Goal: Transaction & Acquisition: Purchase product/service

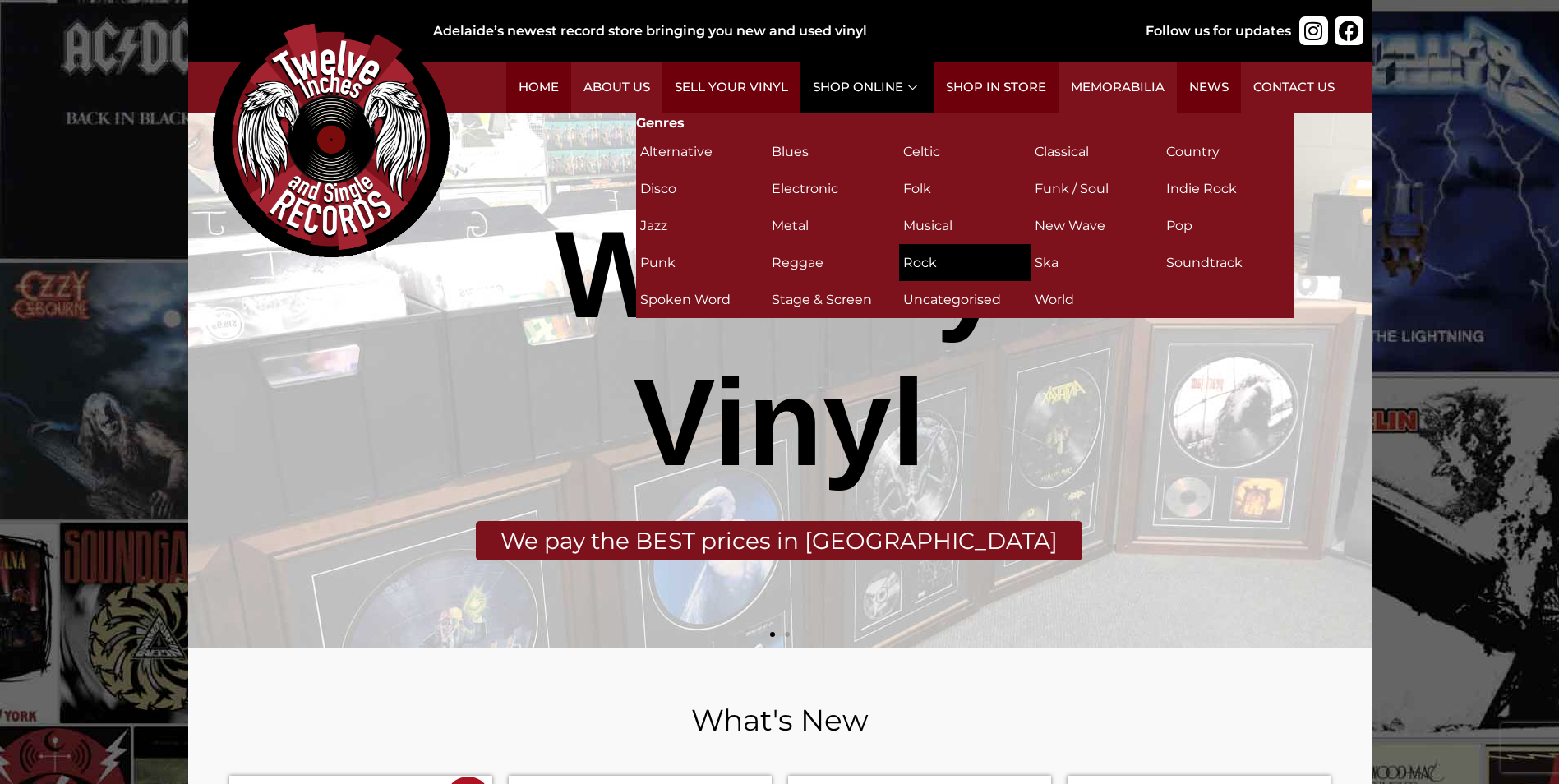
click at [913, 258] on h2 "Rock (311)" at bounding box center [965, 262] width 124 height 29
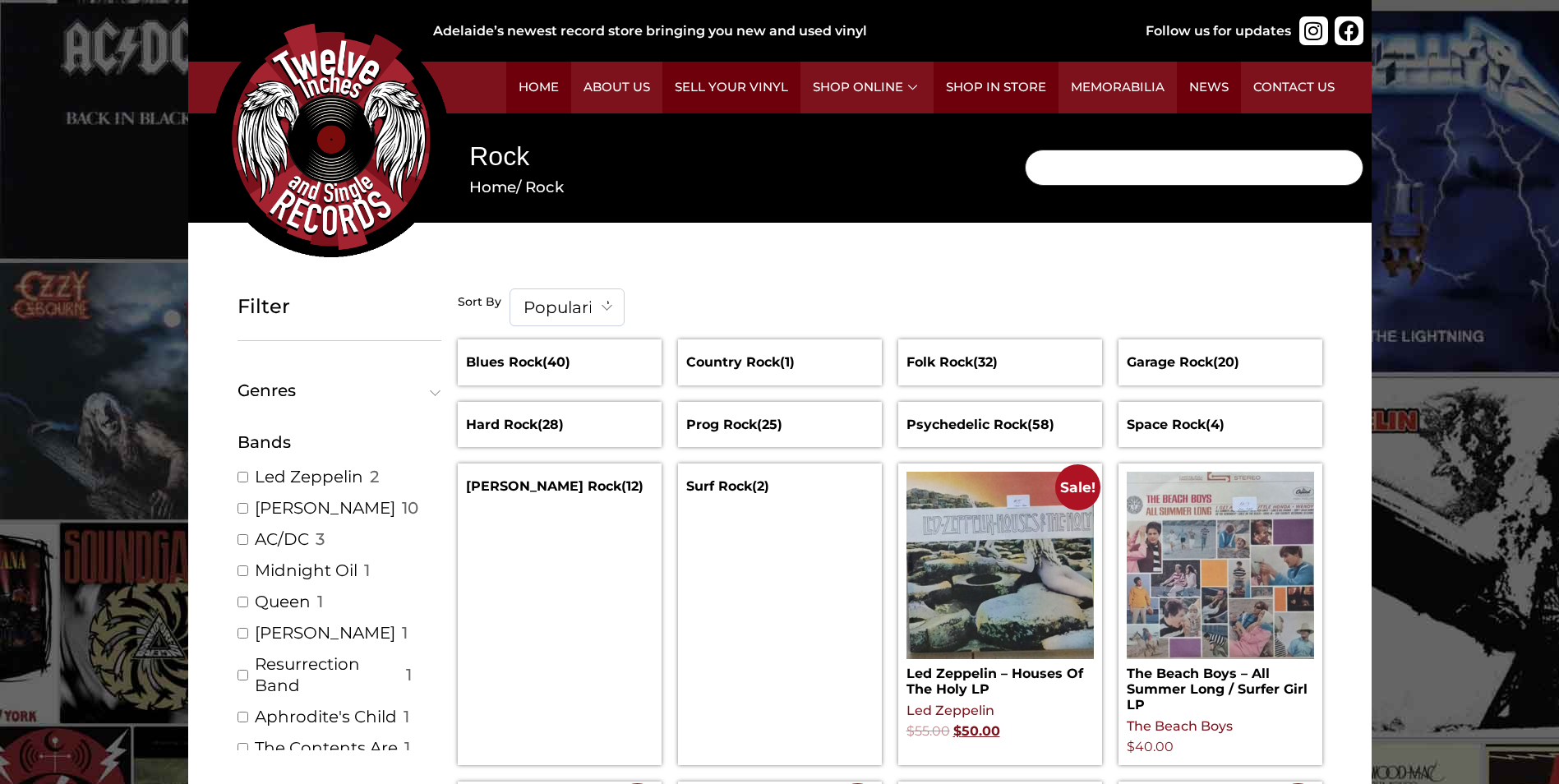
click at [1079, 170] on input "Search" at bounding box center [1194, 167] width 338 height 36
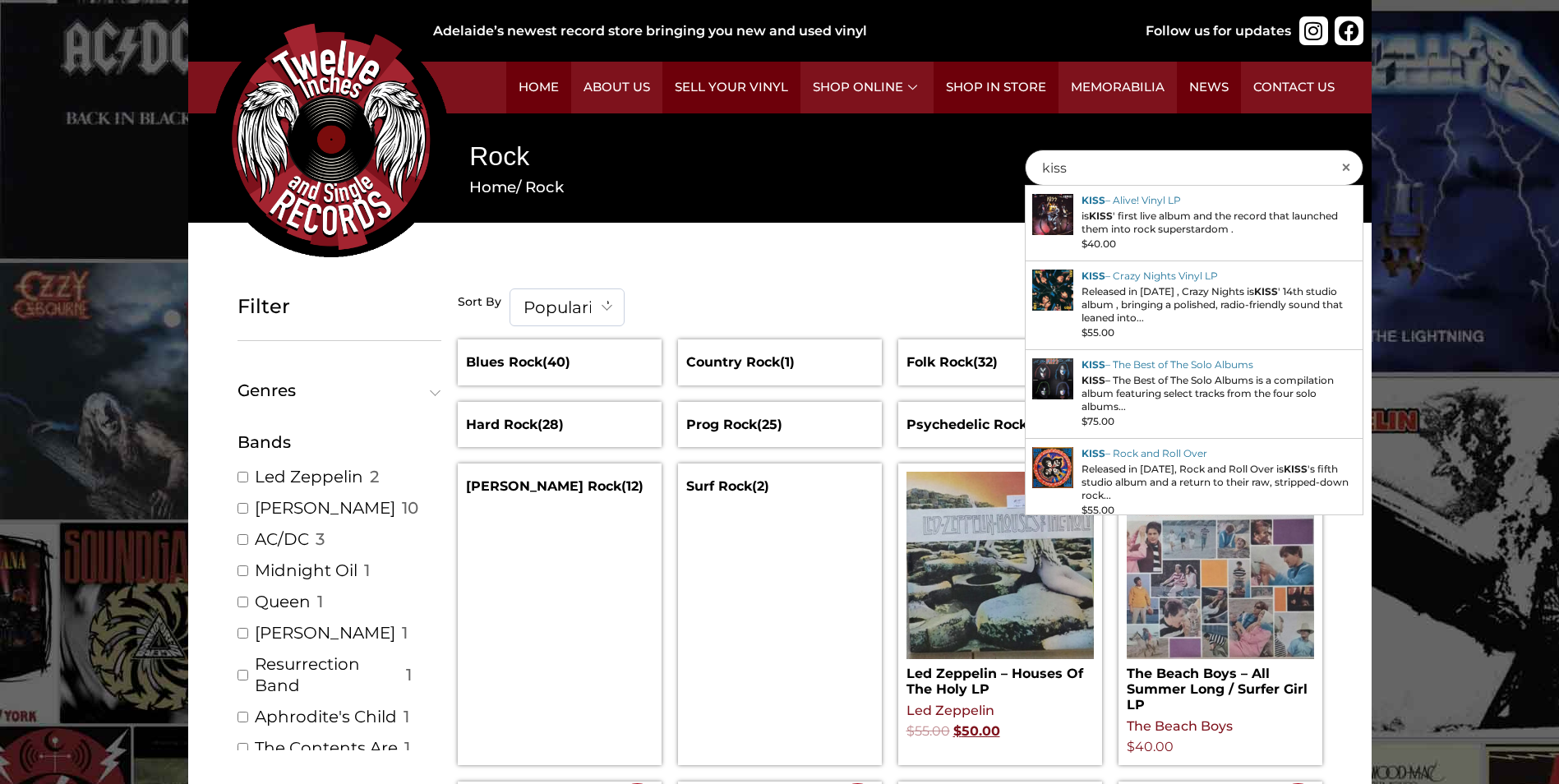
click at [1073, 163] on input "kiss" at bounding box center [1194, 167] width 338 height 36
type input "k"
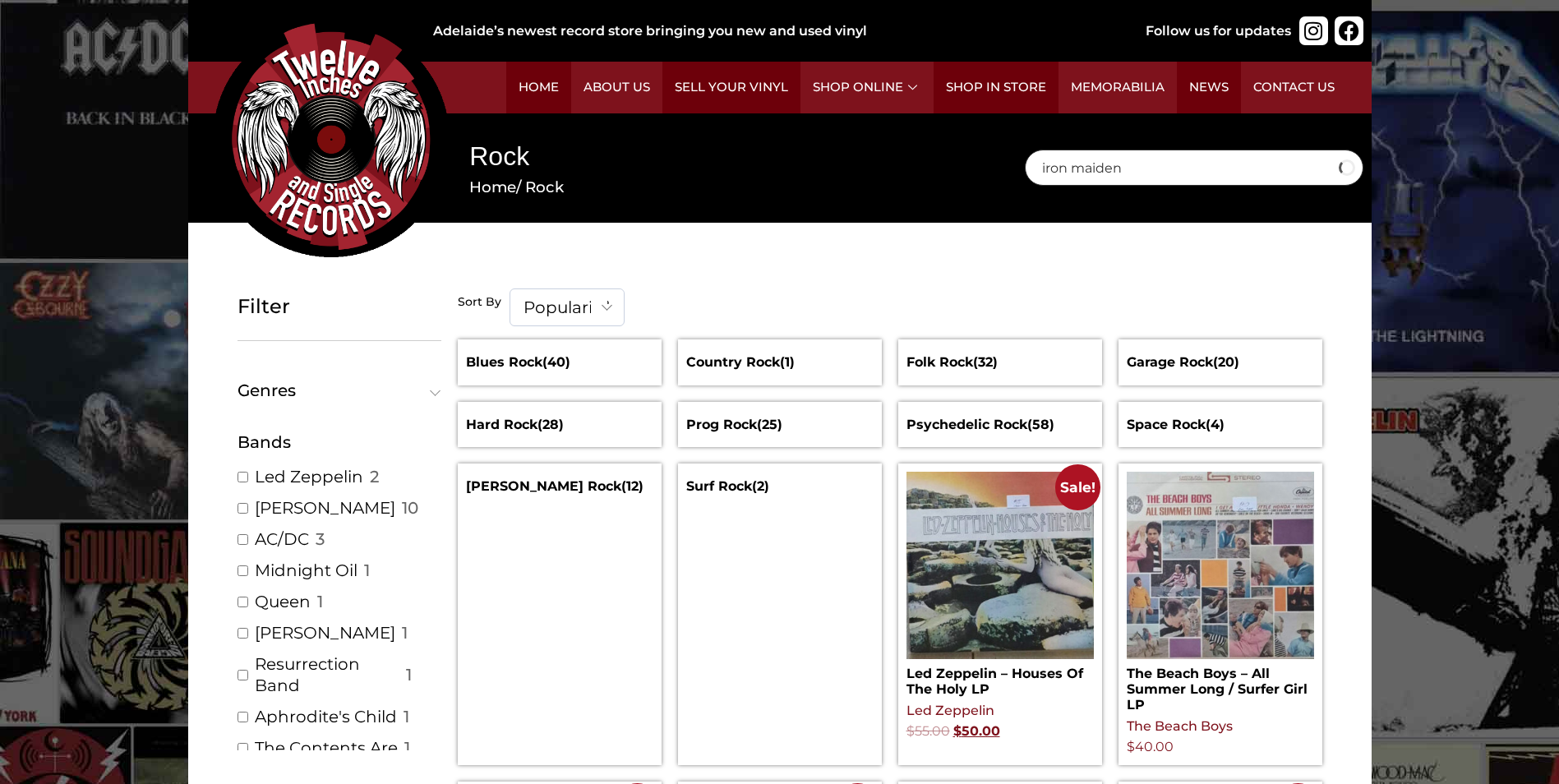
type input "iron maiden"
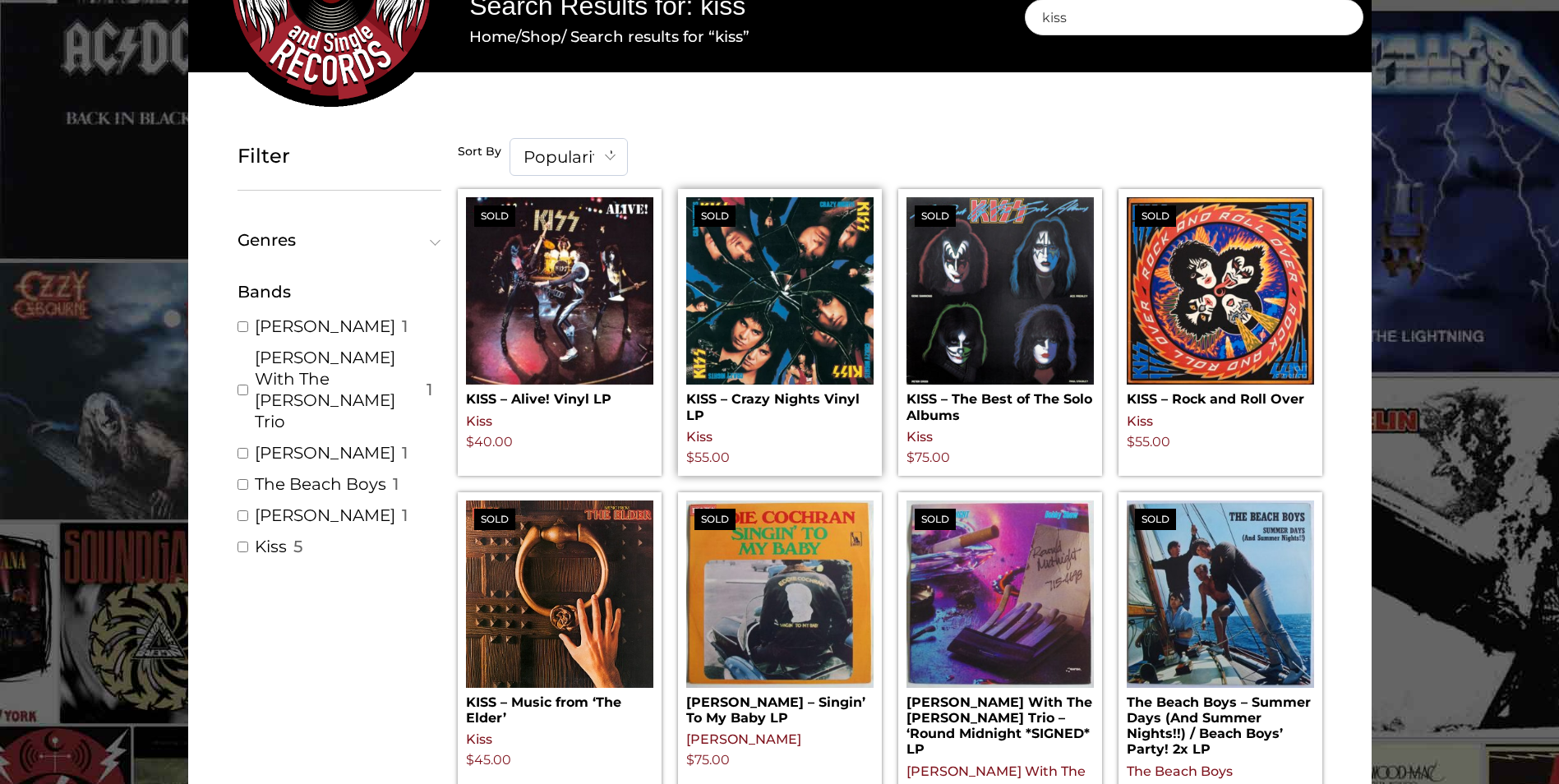
scroll to position [164, 0]
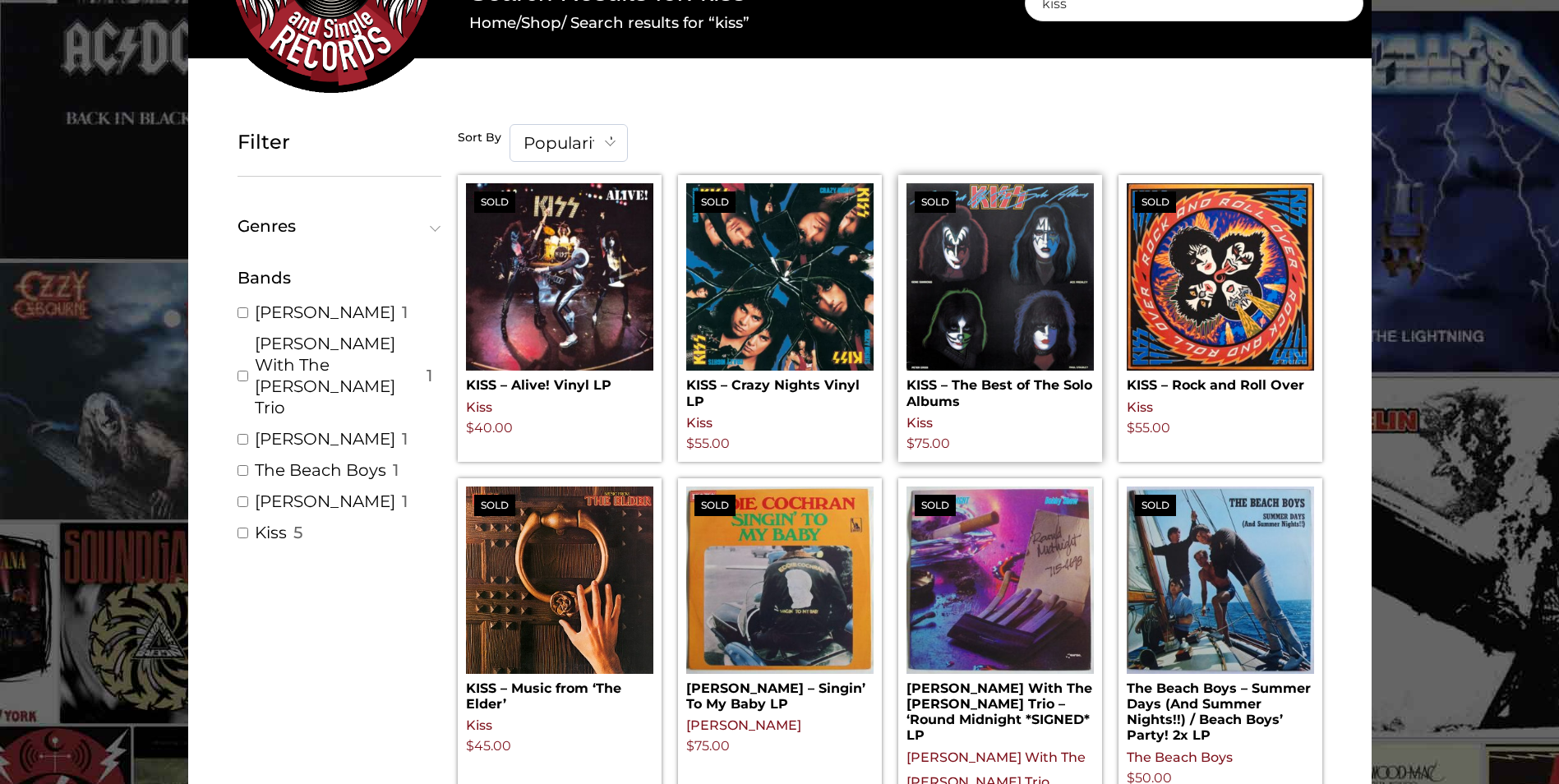
click at [1033, 304] on img at bounding box center [999, 277] width 187 height 187
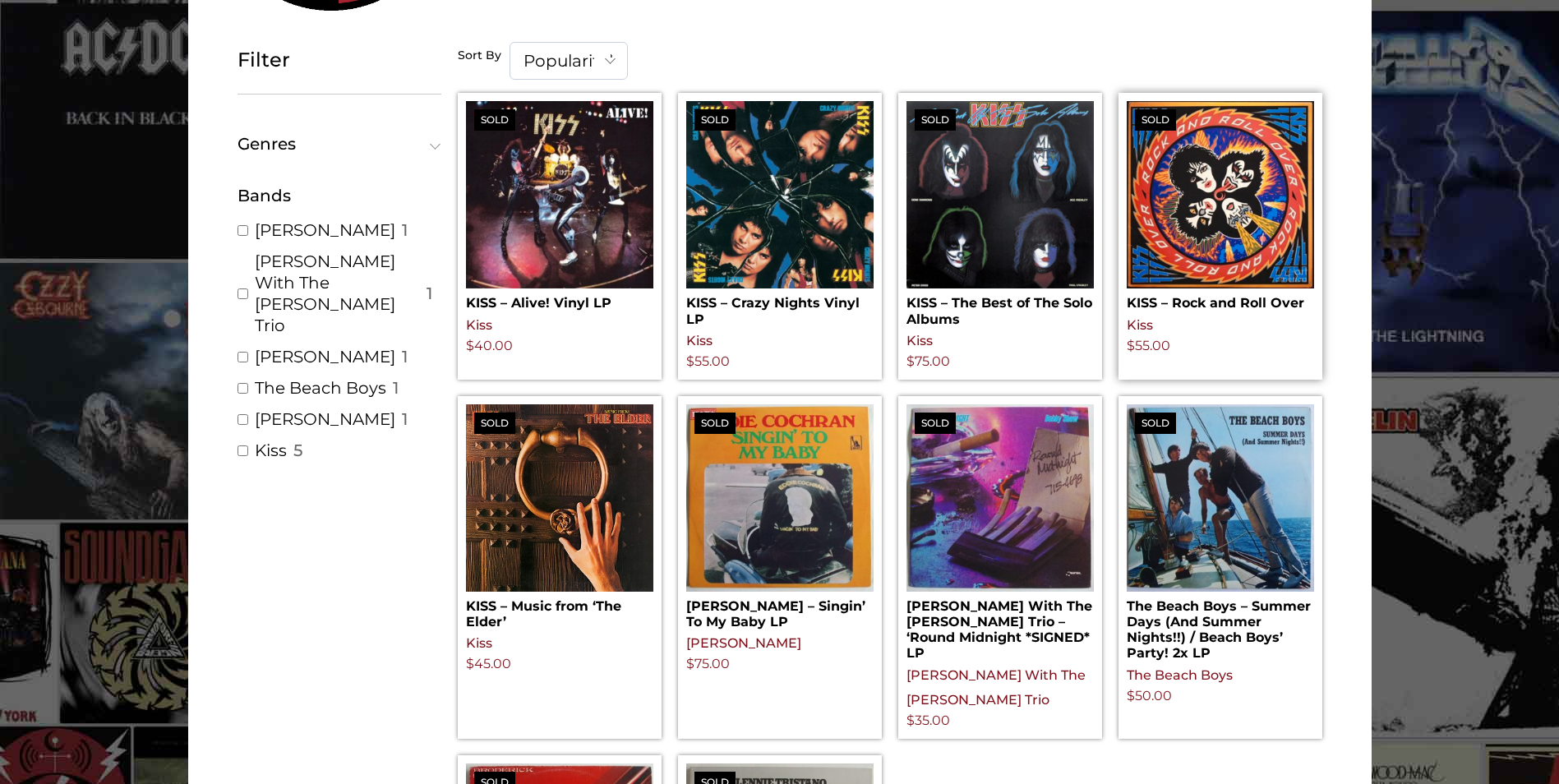
click at [1215, 233] on img at bounding box center [1220, 194] width 187 height 187
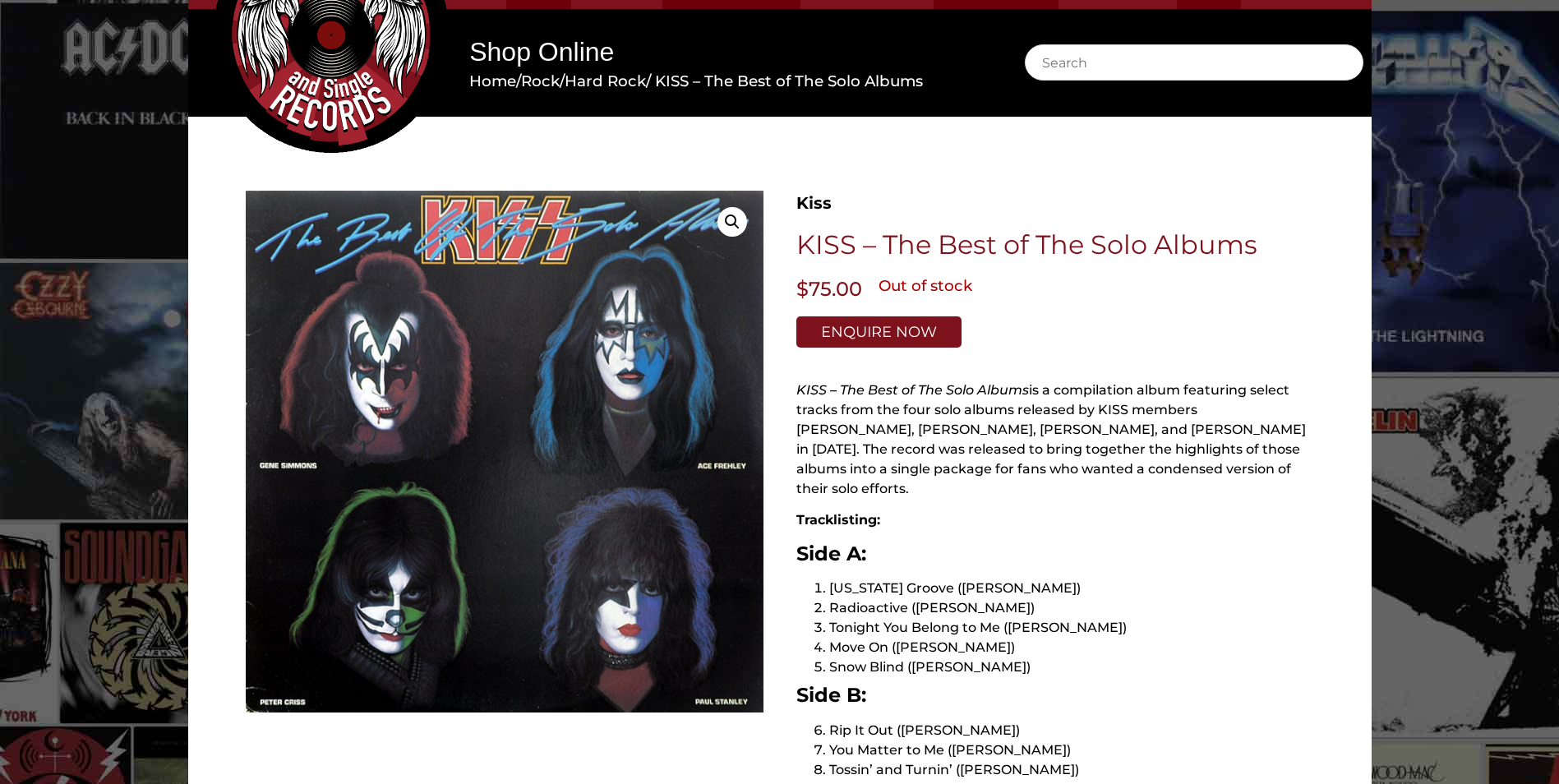
scroll to position [82, 0]
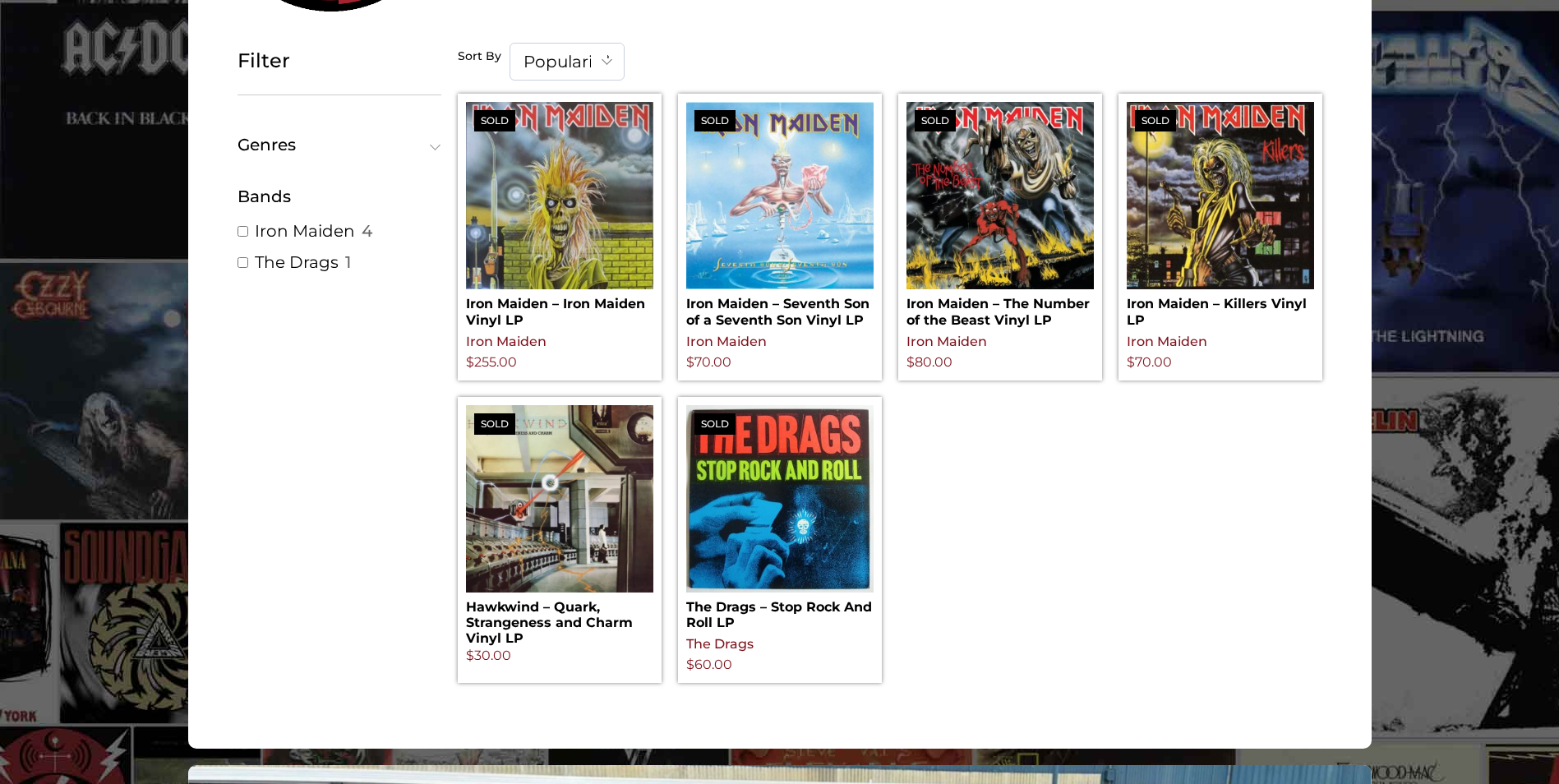
scroll to position [246, 0]
